Goal: Complete application form: Complete application form

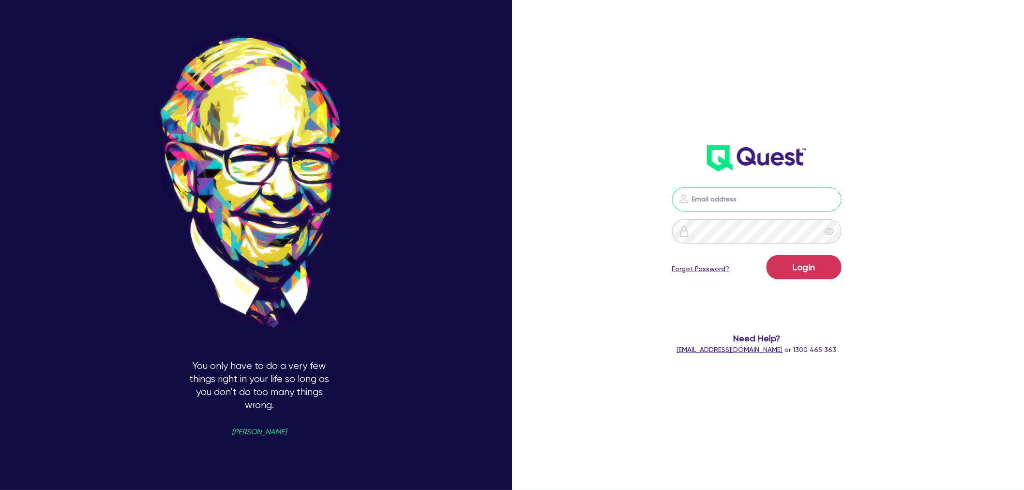
type input "[EMAIL_ADDRESS][PERSON_NAME][DOMAIN_NAME]"
click at [787, 269] on button "Login" at bounding box center [804, 267] width 75 height 24
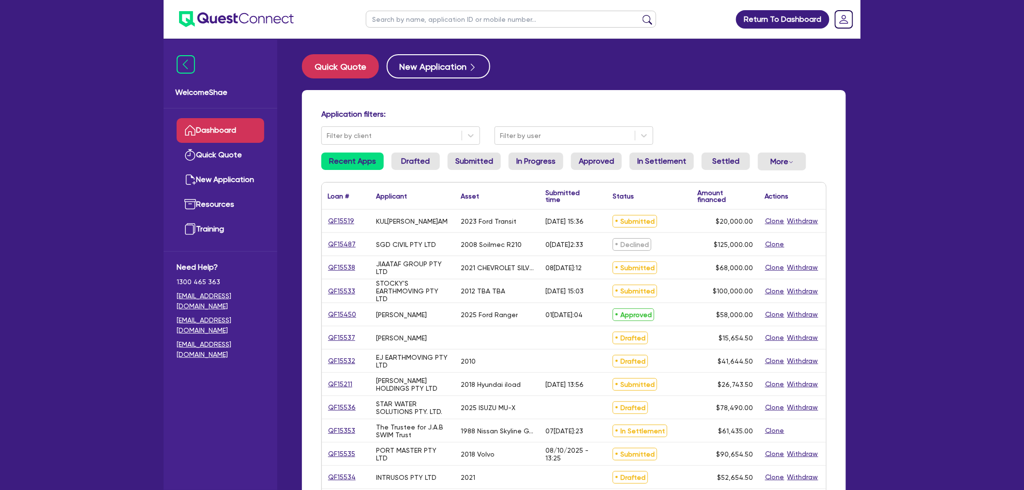
click at [406, 14] on input "text" at bounding box center [511, 19] width 290 height 17
type input "15525"
click at [640, 15] on button "submit" at bounding box center [647, 22] width 15 height 14
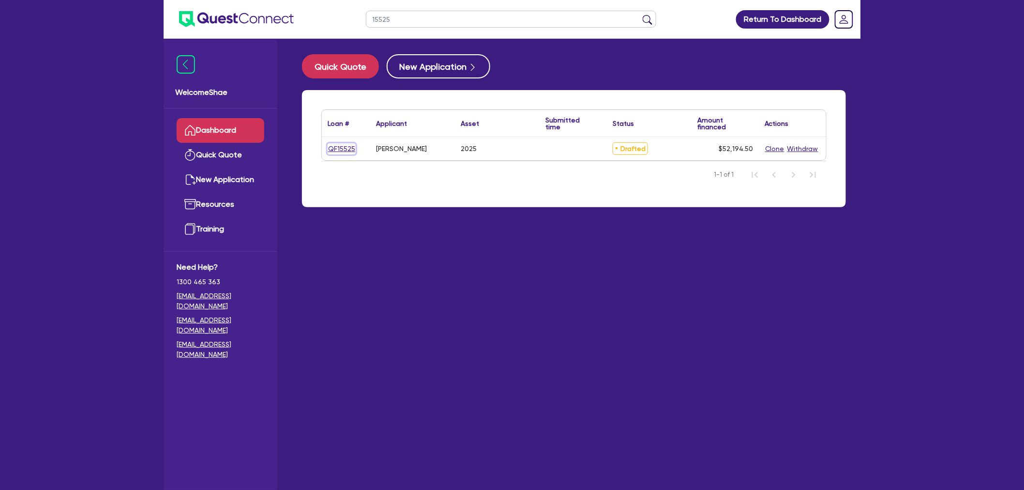
click at [336, 148] on link "QF15525" at bounding box center [342, 148] width 28 height 11
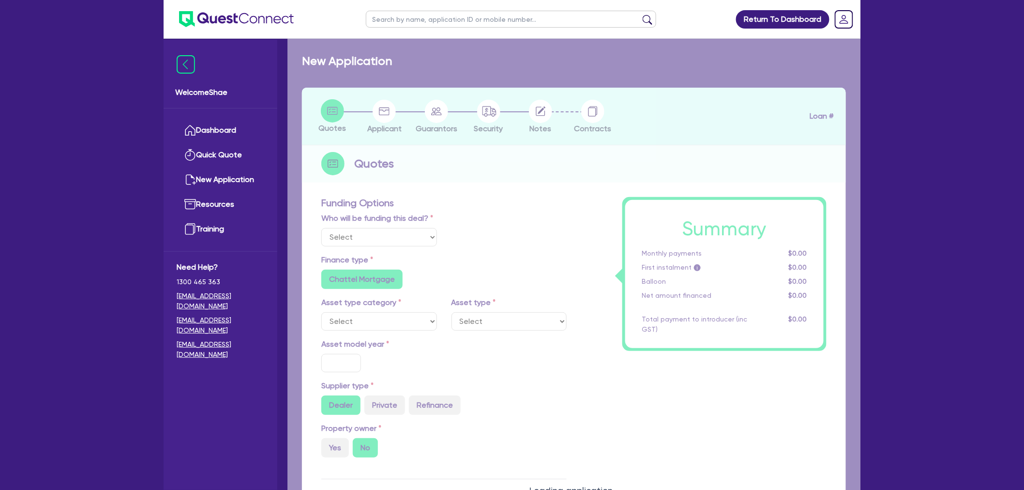
select select "Other"
select select "CARS_AND_LIGHT_TRUCKS"
type input "2025"
radio input "true"
type input "75,000"
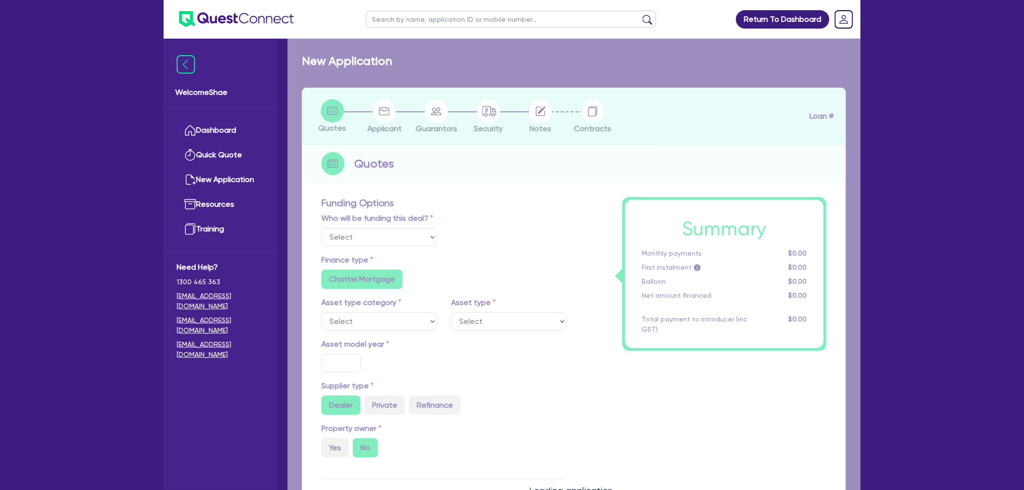
type input "25,000"
type input "15.99"
type input "1,400"
radio input "true"
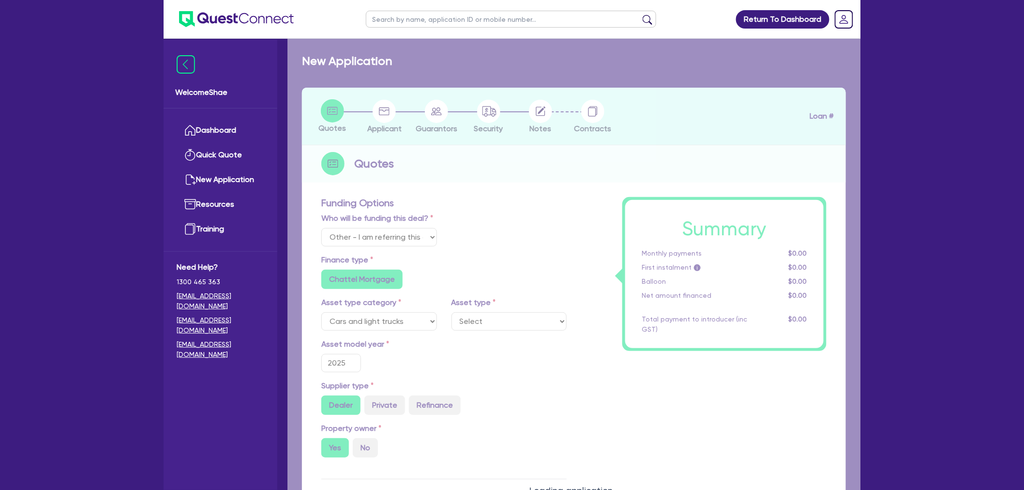
select select "PASSENGER_VEHICLES"
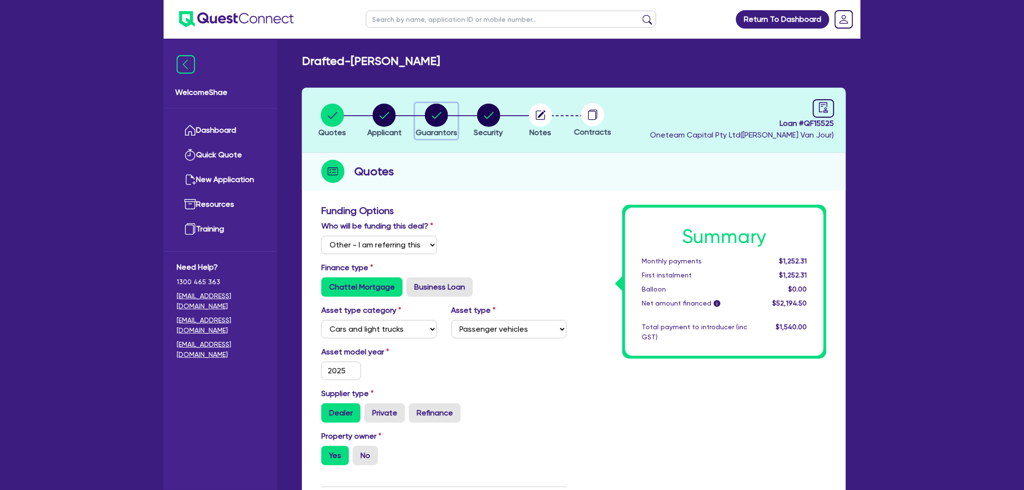
click at [440, 122] on circle "button" at bounding box center [436, 115] width 23 height 23
select select "MR"
select select "QLD"
select select "DE_FACTO"
select select "PROPERTY"
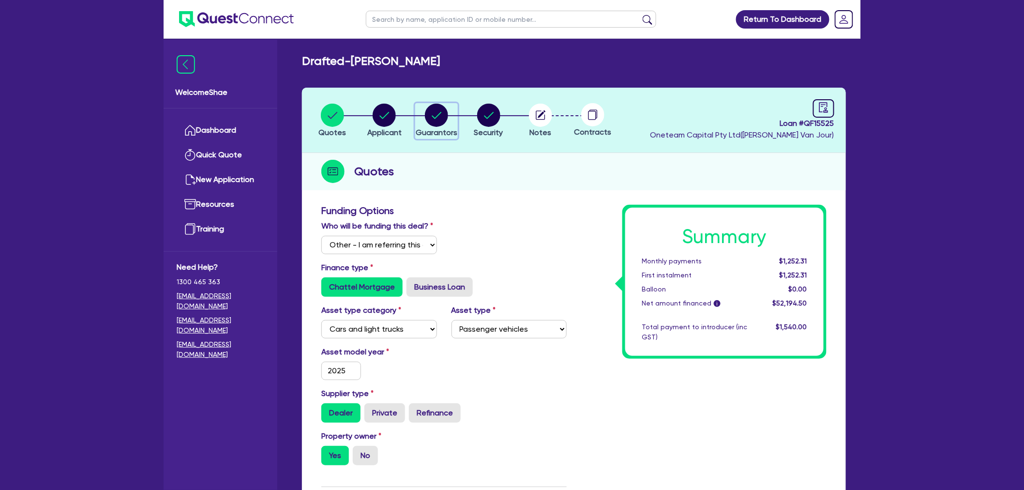
select select "CASH"
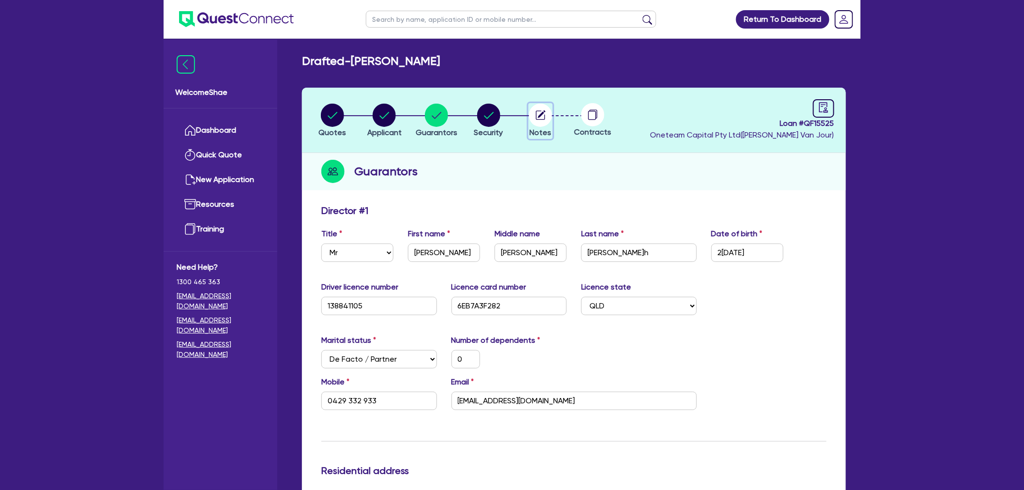
click at [544, 116] on circle "button" at bounding box center [540, 115] width 23 height 23
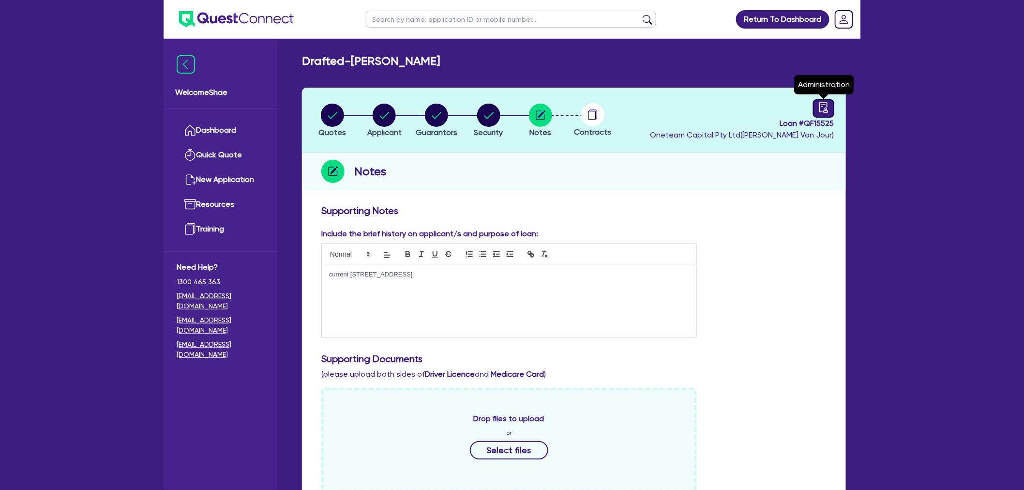
click at [825, 113] on div at bounding box center [823, 108] width 21 height 18
select select "DRAFTED_NEW"
select select "Other"
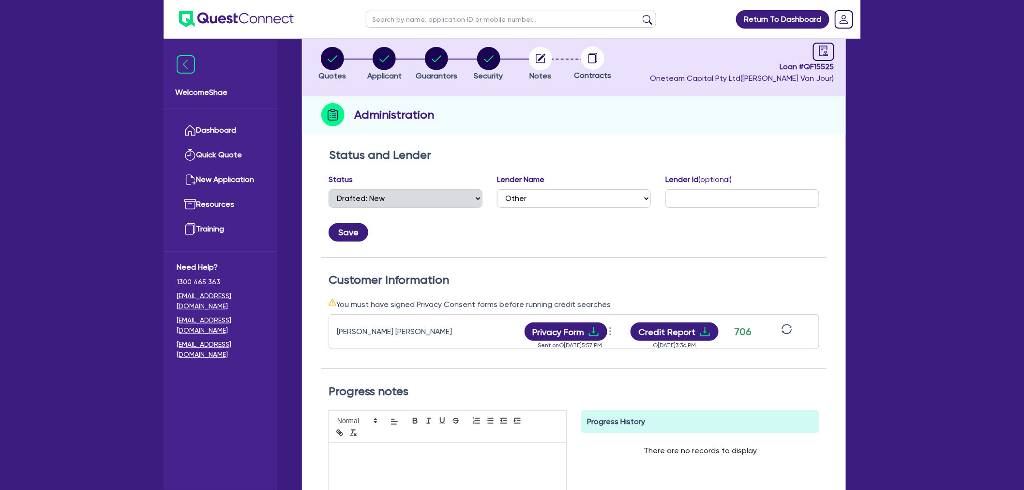
scroll to position [107, 0]
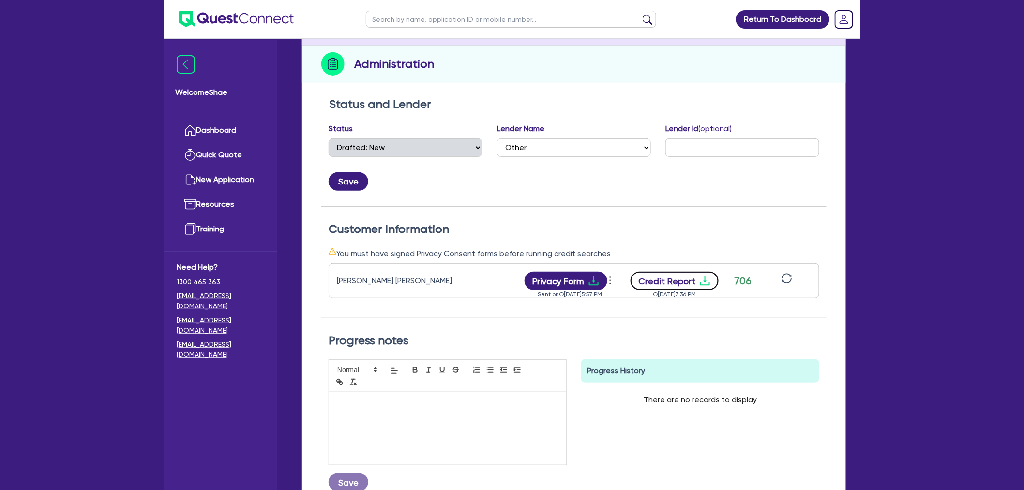
click at [658, 280] on button "Credit Report" at bounding box center [675, 281] width 89 height 18
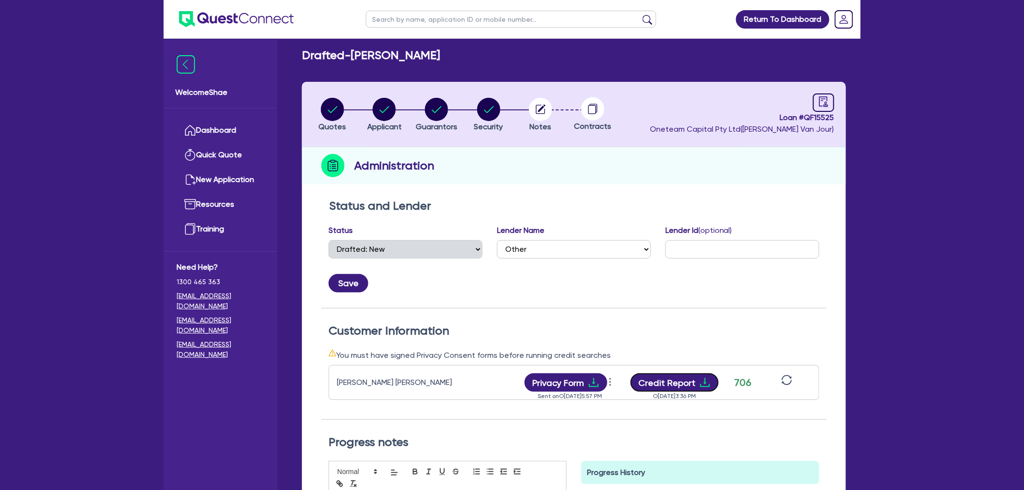
scroll to position [0, 0]
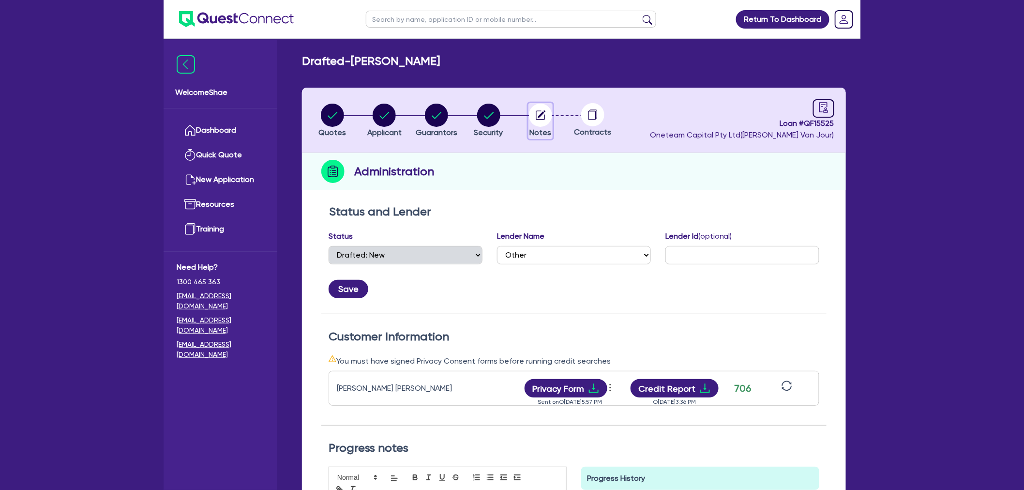
click at [530, 118] on circle "button" at bounding box center [540, 115] width 23 height 23
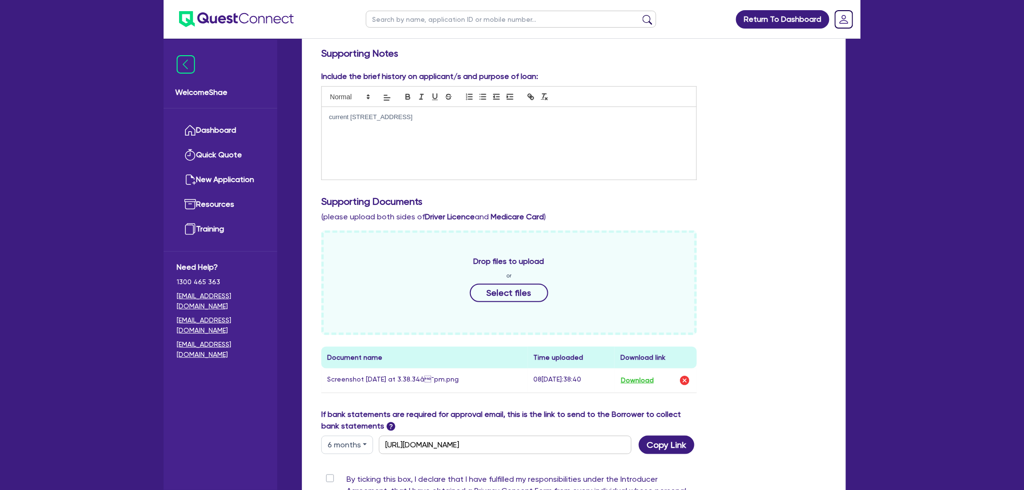
scroll to position [311, 0]
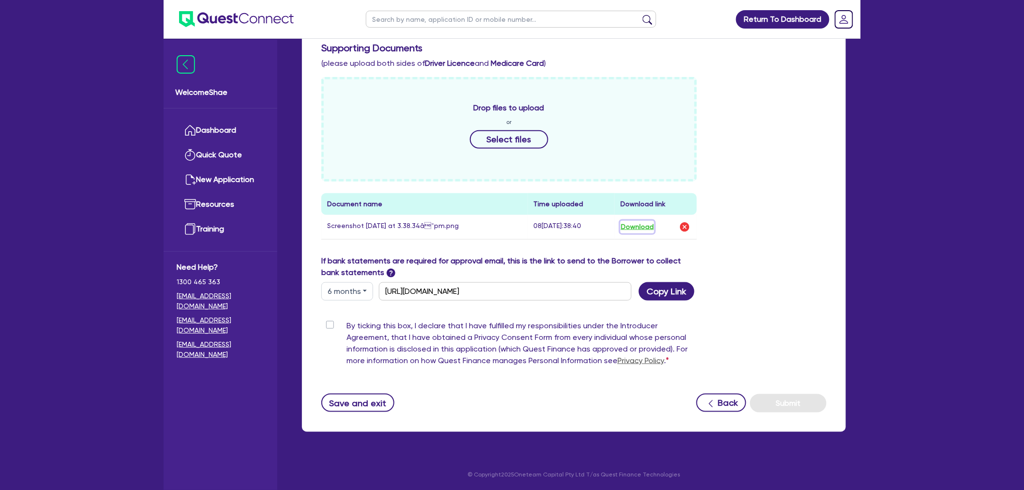
click at [632, 223] on button "Download" at bounding box center [638, 227] width 34 height 13
drag, startPoint x: 818, startPoint y: 196, endPoint x: 801, endPoint y: 191, distance: 17.6
click at [818, 196] on div "Drop files to upload or Select files Document name Time uploaded Download link …" at bounding box center [574, 166] width 520 height 178
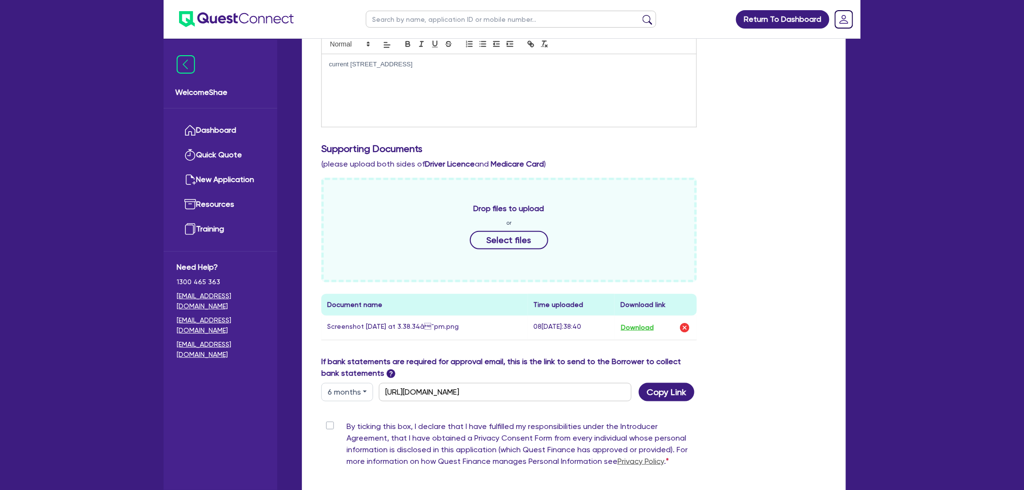
scroll to position [0, 0]
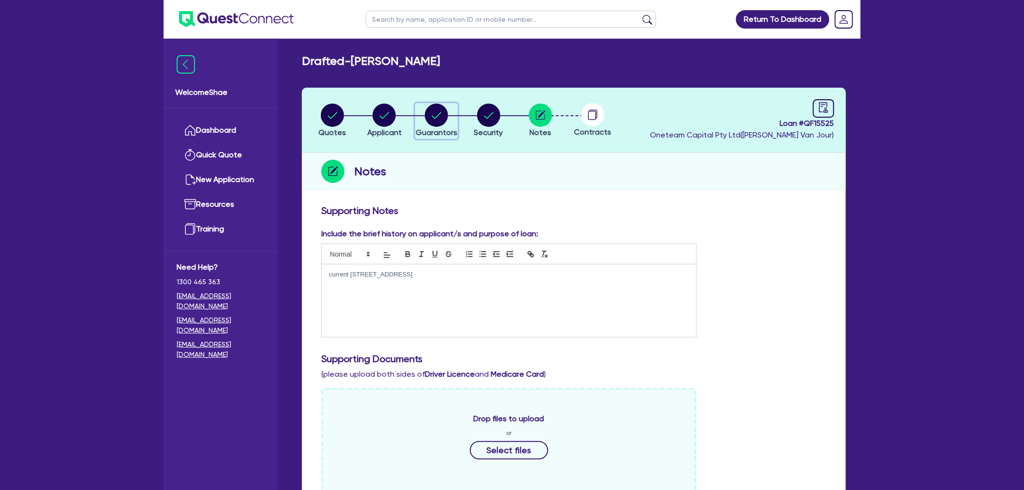
click at [430, 110] on circle "button" at bounding box center [436, 115] width 23 height 23
select select "MR"
select select "QLD"
select select "DE_FACTO"
select select "PROPERTY"
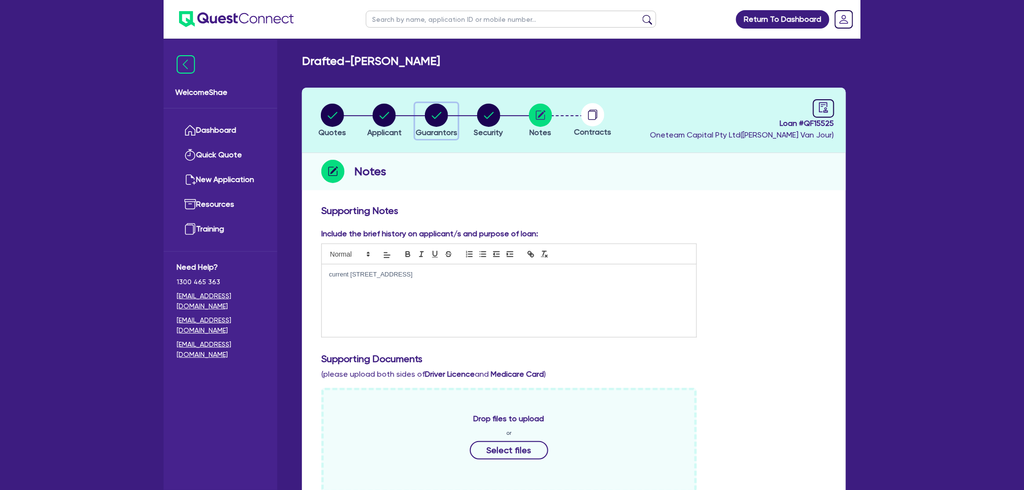
select select "CASH"
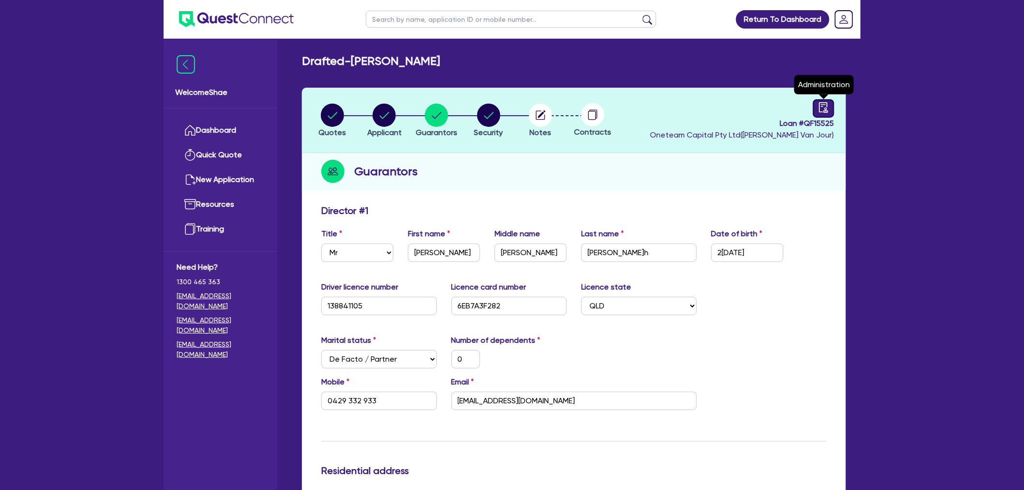
click at [825, 108] on icon "audit" at bounding box center [823, 107] width 9 height 10
select select "DRAFTED_NEW"
select select "Other"
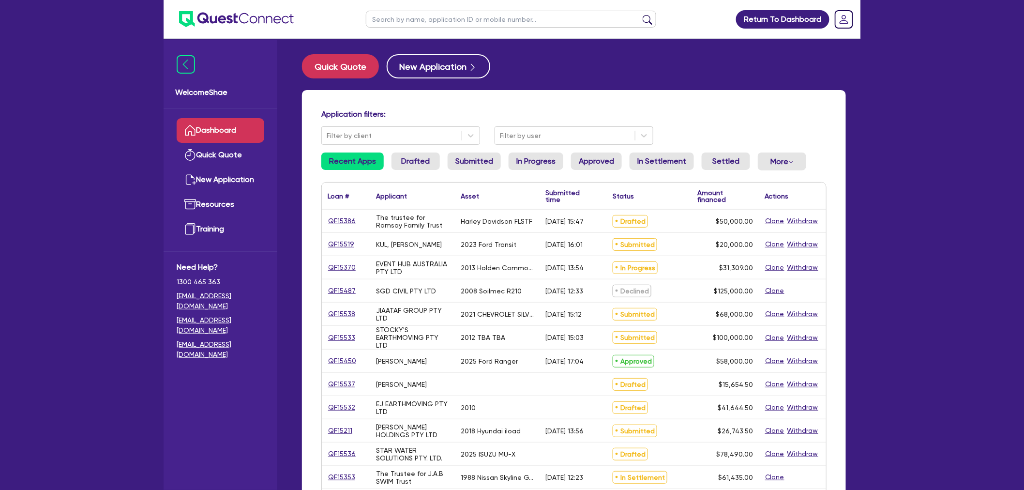
click at [376, 21] on input "text" at bounding box center [511, 19] width 290 height 17
drag, startPoint x: 413, startPoint y: 18, endPoint x: 354, endPoint y: 17, distance: 59.5
click at [354, 17] on header "[PERSON_NAME] mill Return To Dashboard Edit Profile Logout" at bounding box center [512, 19] width 697 height 39
type input "[PERSON_NAME]"
click at [640, 15] on button "submit" at bounding box center [647, 22] width 15 height 14
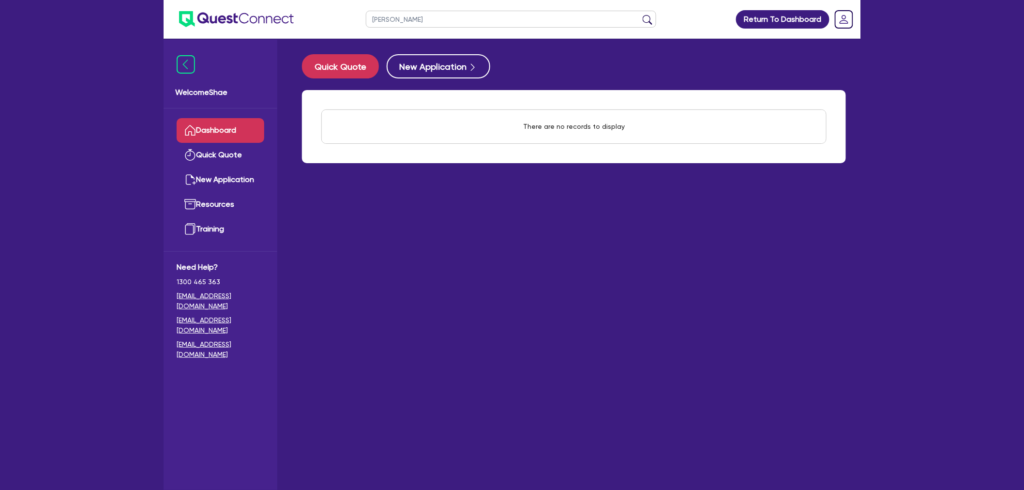
drag, startPoint x: 420, startPoint y: 20, endPoint x: 318, endPoint y: 15, distance: 101.7
click at [318, 15] on header "[PERSON_NAME] Return To Dashboard Edit Profile Logout" at bounding box center [512, 19] width 697 height 39
type input "i"
type input "[PERSON_NAME]"
click at [640, 15] on button "submit" at bounding box center [647, 22] width 15 height 14
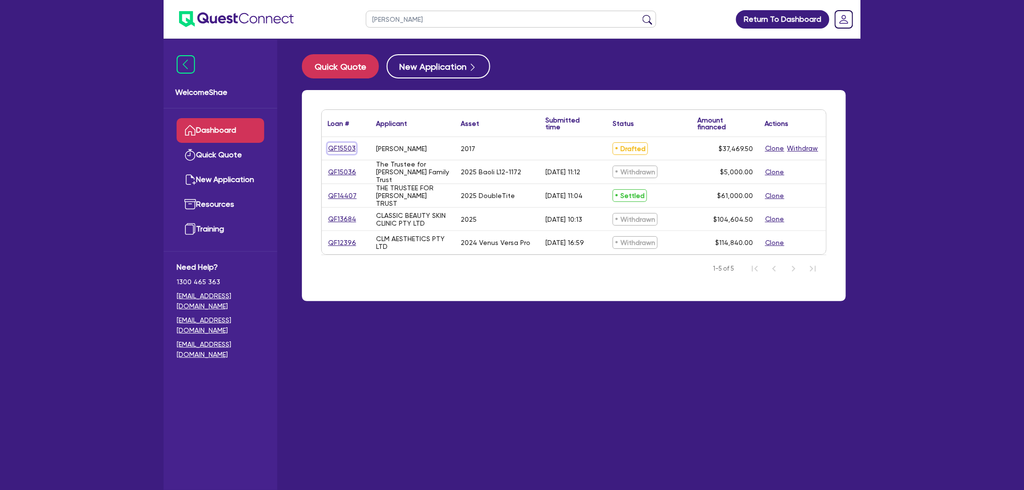
click at [344, 147] on link "QF15503" at bounding box center [342, 148] width 29 height 11
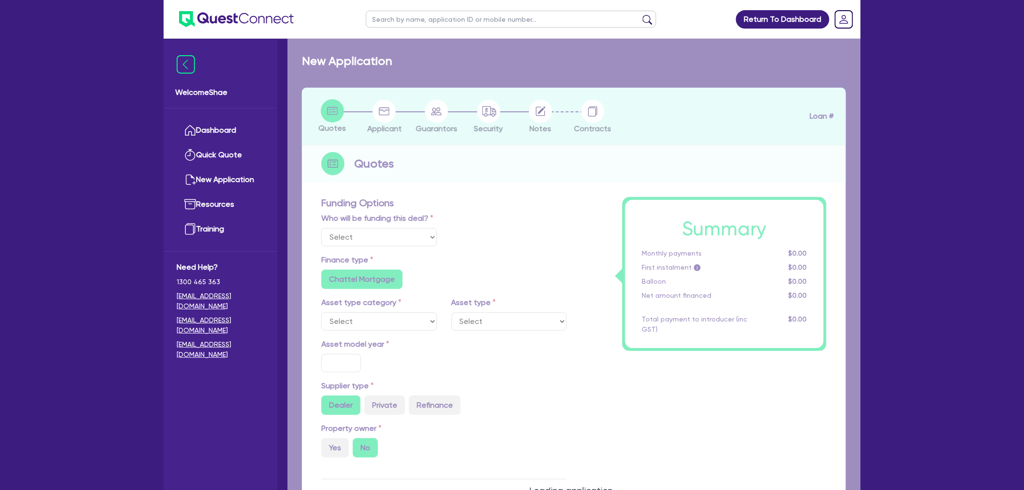
select select "Other"
select select "CARS_AND_LIGHT_TRUCKS"
type input "2017"
radio input "false"
radio input "true"
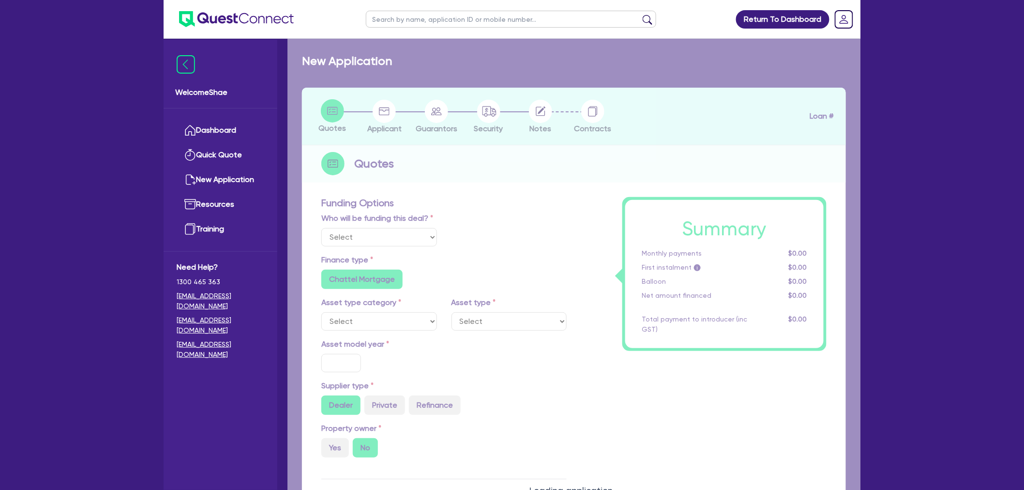
type input "35,000"
radio input "true"
radio input "false"
type input "13.99"
radio input "false"
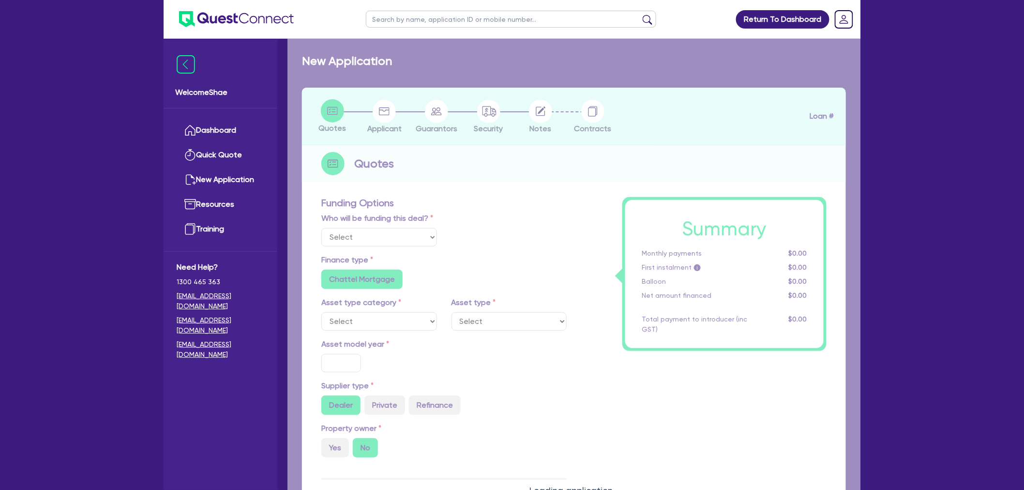
type input "1,650"
radio input "true"
select select "PASSENGER_VEHICLES"
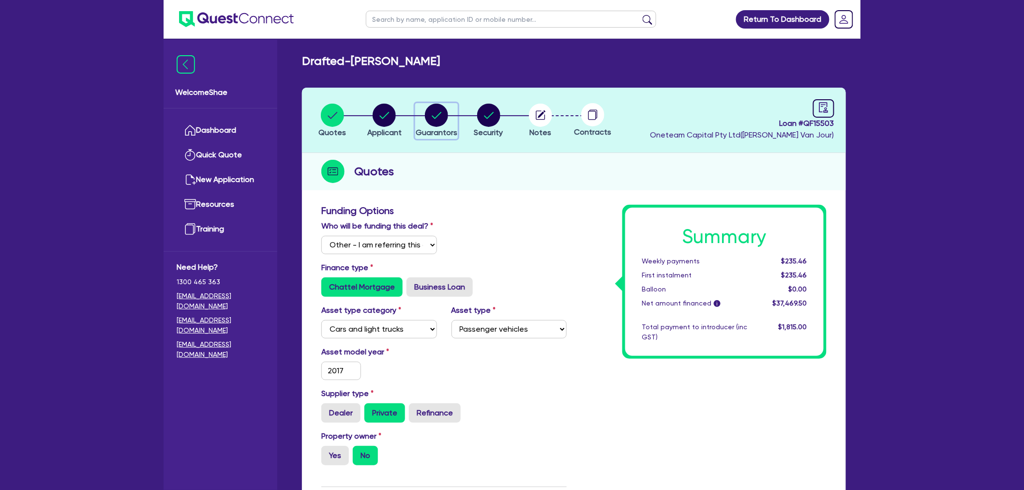
click at [440, 119] on circle "button" at bounding box center [436, 115] width 23 height 23
select select "MRS"
select select "QLD"
select select "MARRIED"
select select "CASH"
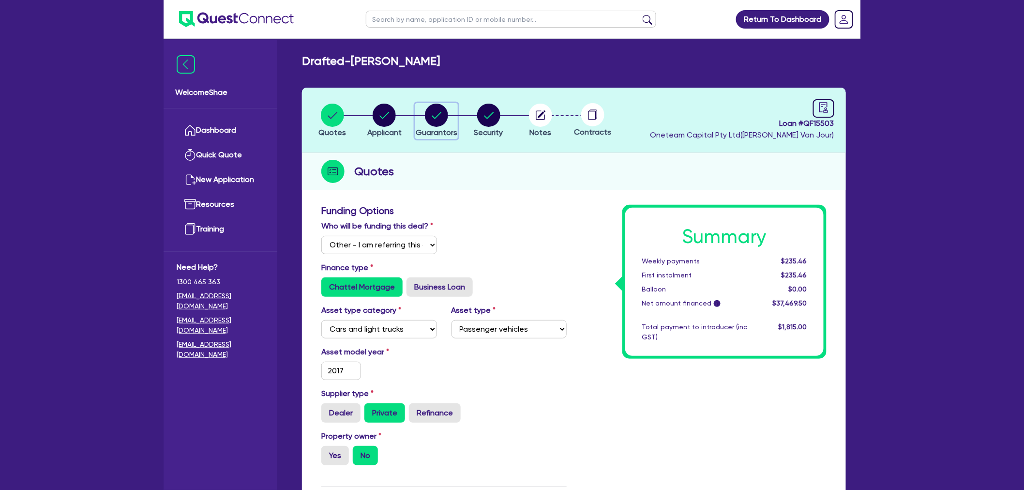
select select "VEHICLE"
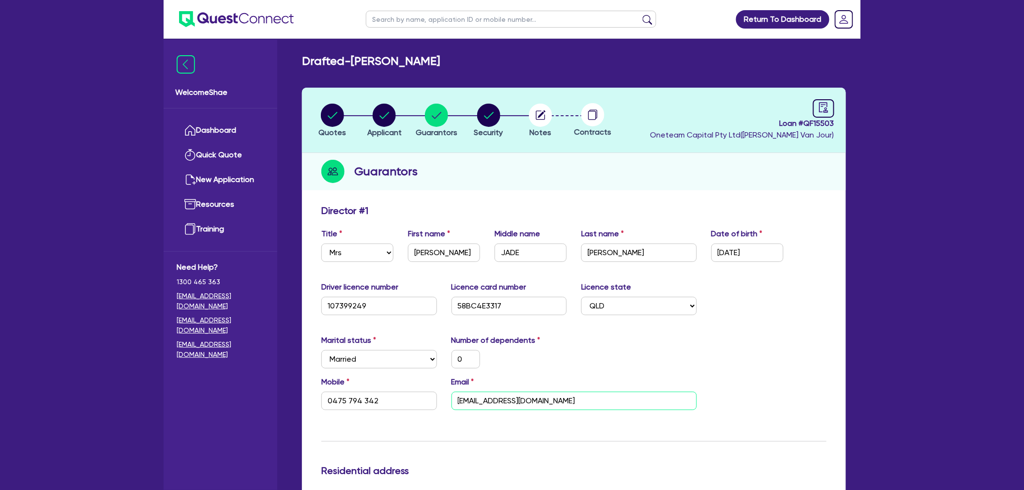
click at [519, 399] on input "[EMAIL_ADDRESS][DOMAIN_NAME]" at bounding box center [574, 401] width 245 height 18
click at [519, 399] on input "dreamofgems01@gmail.com" at bounding box center [574, 401] width 245 height 18
